Goal: Transaction & Acquisition: Purchase product/service

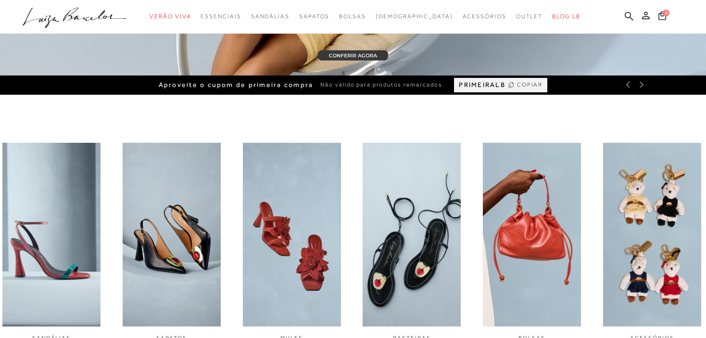
scroll to position [385, 0]
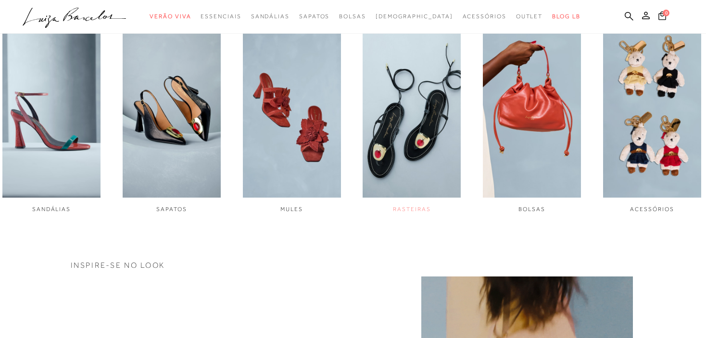
click at [425, 165] on img "4 / 6" at bounding box center [412, 106] width 98 height 184
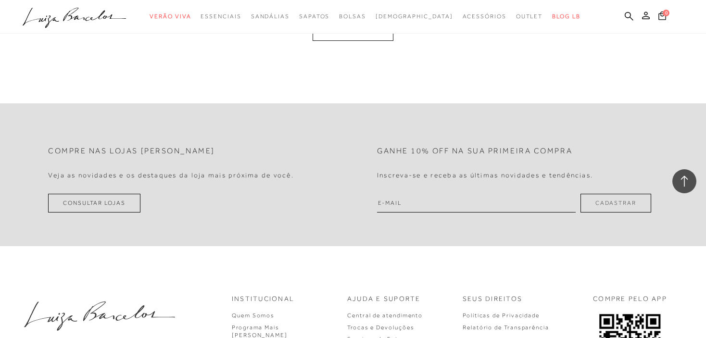
scroll to position [2166, 0]
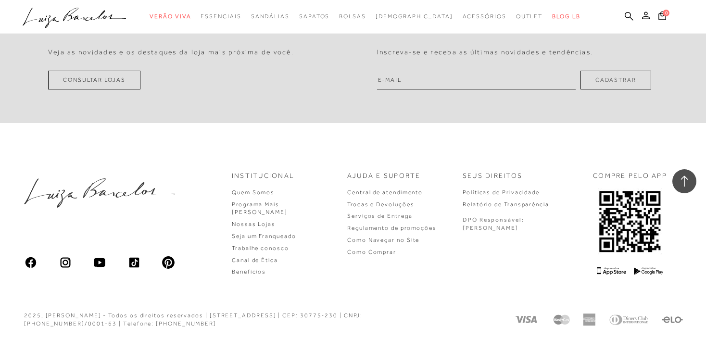
click at [427, 271] on div "Ajuda e Suporte Central de atendimento Trocas e Devoluções Serviços de Entrega …" at bounding box center [399, 223] width 104 height 105
click at [517, 280] on div "Institucional Quem Somos Programa Mais Luiza Nossas Lojas" at bounding box center [353, 223] width 706 height 153
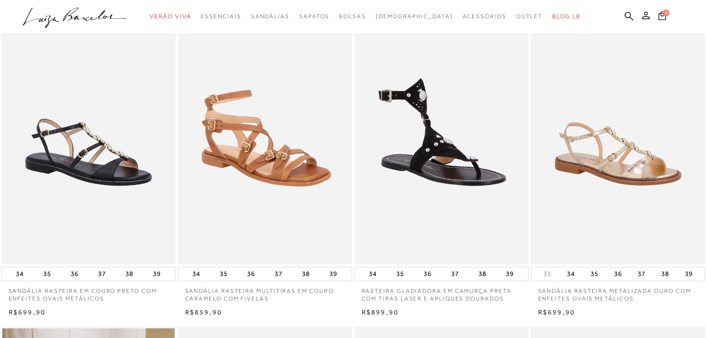
scroll to position [48, 0]
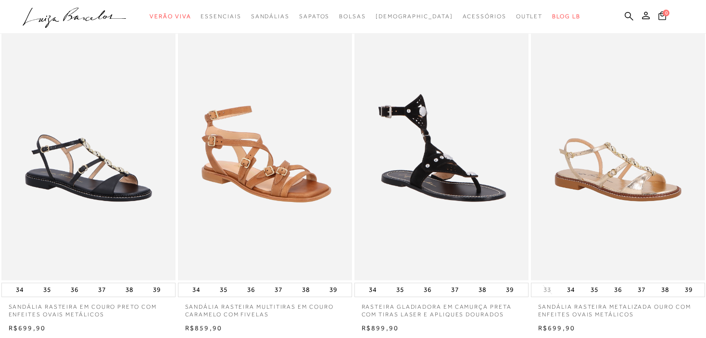
click at [258, 112] on img at bounding box center [265, 149] width 173 height 261
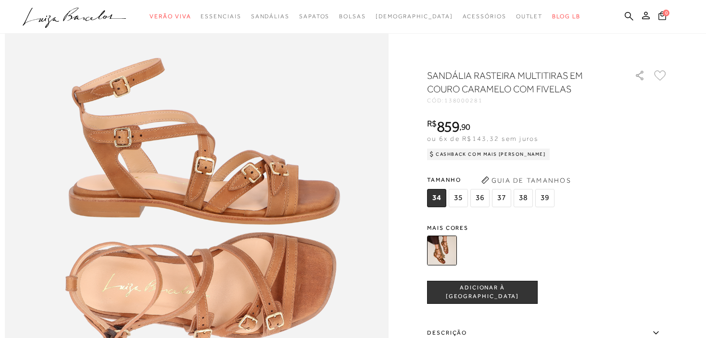
scroll to position [866, 0]
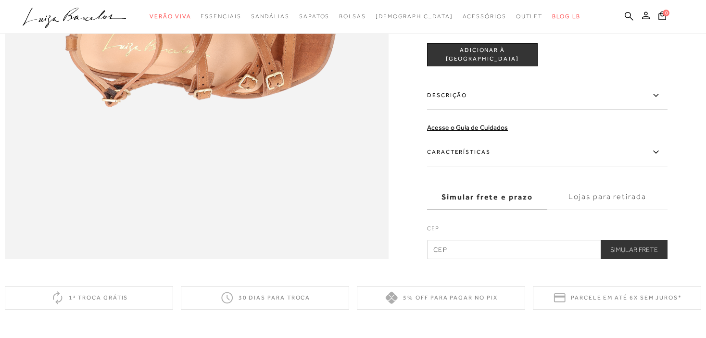
click at [547, 109] on label "Descrição" at bounding box center [547, 95] width 240 height 28
click at [0, 0] on input "Descrição" at bounding box center [0, 0] width 0 height 0
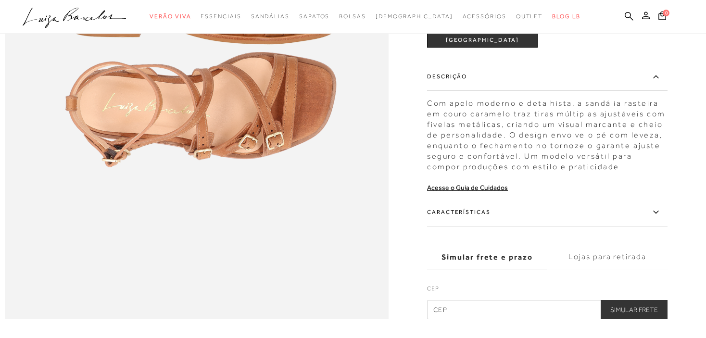
scroll to position [721, 0]
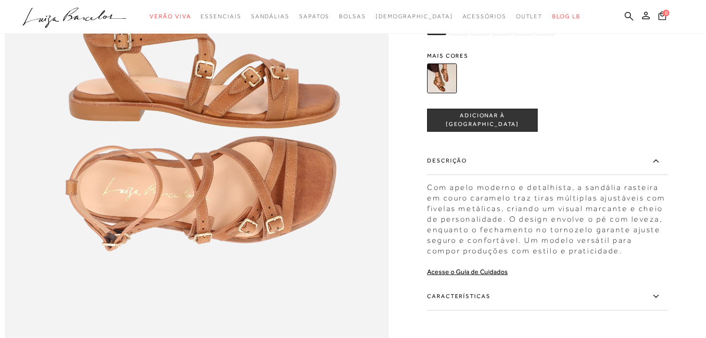
click at [586, 129] on div "tamanho 34 35 36 37 38 39 Escolha sua numeração para prosseguir com a sua compr…" at bounding box center [547, 119] width 240 height 23
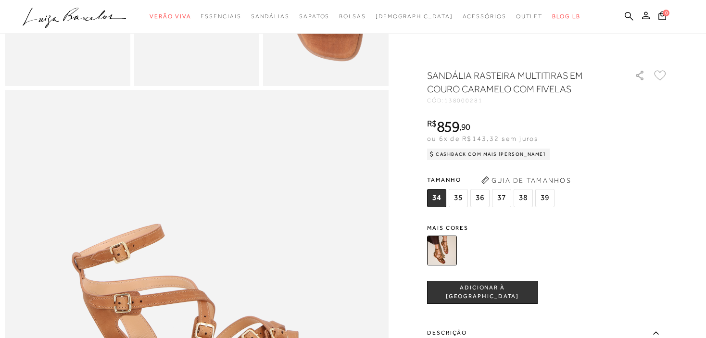
scroll to position [390, 0]
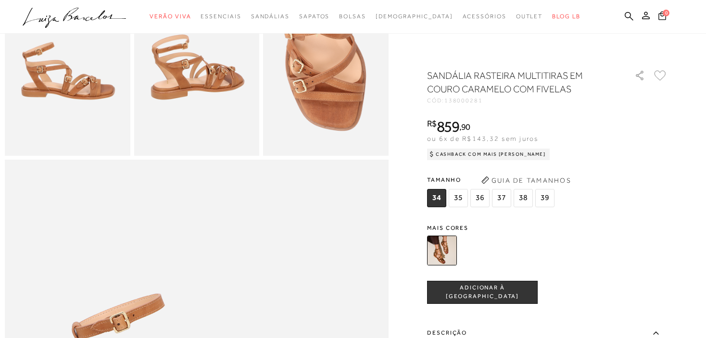
click at [92, 21] on icon ".a{fill-rule:evenodd;}" at bounding box center [75, 18] width 104 height 20
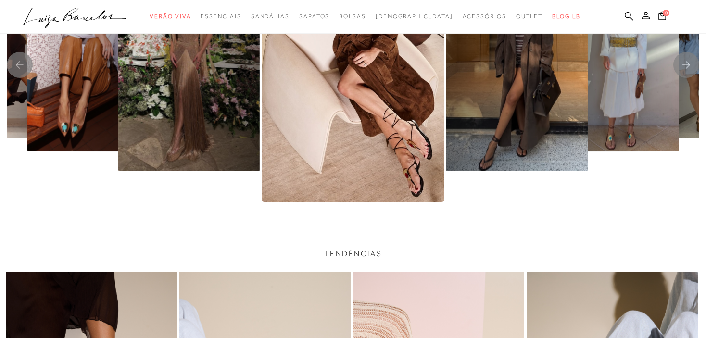
scroll to position [1959, 0]
